Goal: Find specific page/section: Find specific page/section

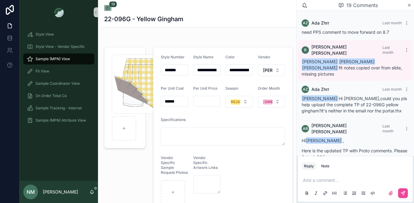
scroll to position [776, 0]
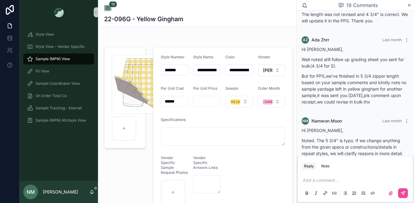
click at [55, 57] on span "Sample (MPN) View" at bounding box center [53, 58] width 35 height 5
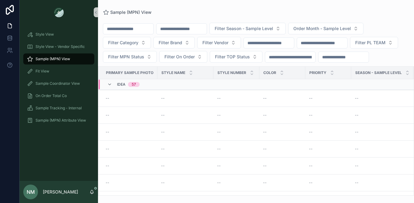
click at [175, 31] on input "scrollable content" at bounding box center [182, 29] width 50 height 9
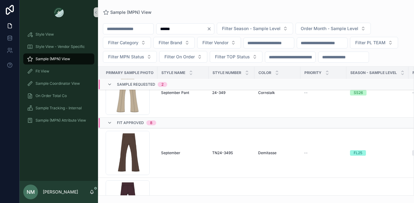
scroll to position [127, 0]
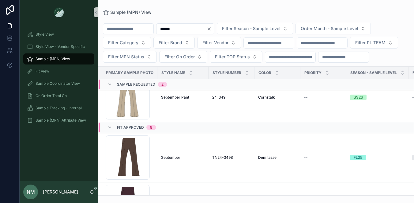
type input "******"
click at [137, 130] on span "Fit Approved" at bounding box center [130, 127] width 27 height 5
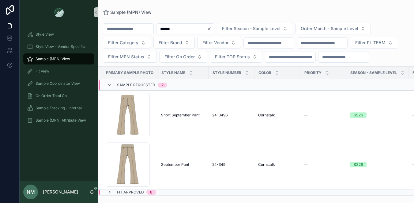
scroll to position [73, 0]
click at [150, 192] on div "8" at bounding box center [151, 191] width 2 height 5
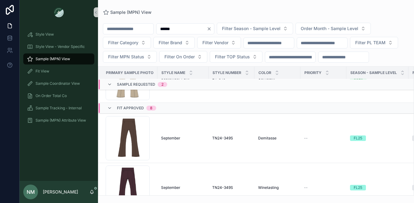
scroll to position [139, 0]
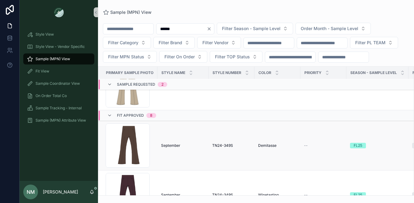
click at [164, 148] on span "September" at bounding box center [170, 145] width 19 height 5
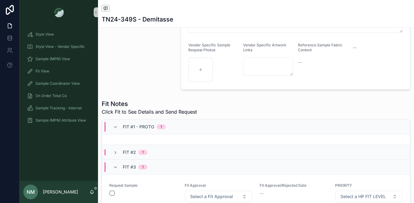
scroll to position [244, 0]
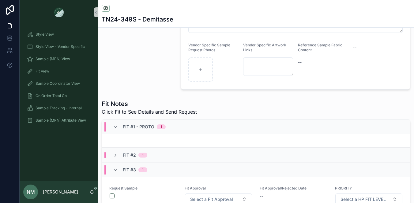
click at [158, 154] on div "Fit #2 1" at bounding box center [256, 154] width 308 height 15
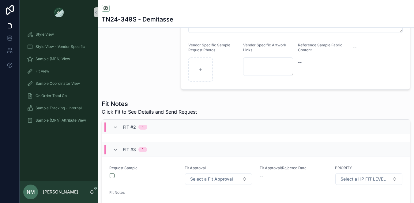
scroll to position [470, 0]
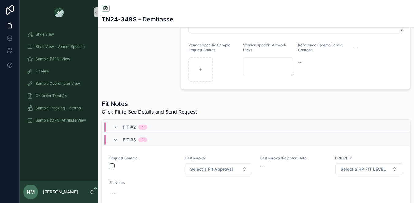
click at [151, 140] on div "Fit #3 1" at bounding box center [130, 140] width 49 height 10
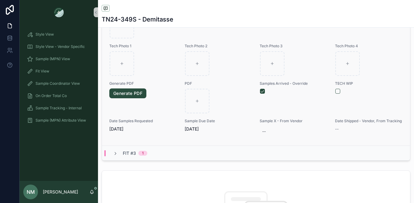
scroll to position [270, 0]
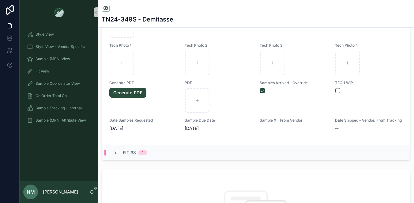
click at [155, 154] on div "Fit #3 1" at bounding box center [130, 152] width 49 height 6
click at [144, 152] on span "1" at bounding box center [143, 152] width 9 height 5
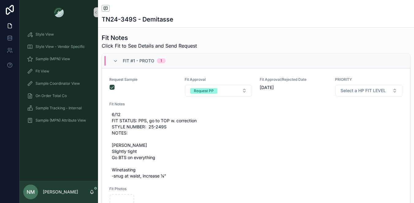
scroll to position [215, 0]
